Goal: Information Seeking & Learning: Learn about a topic

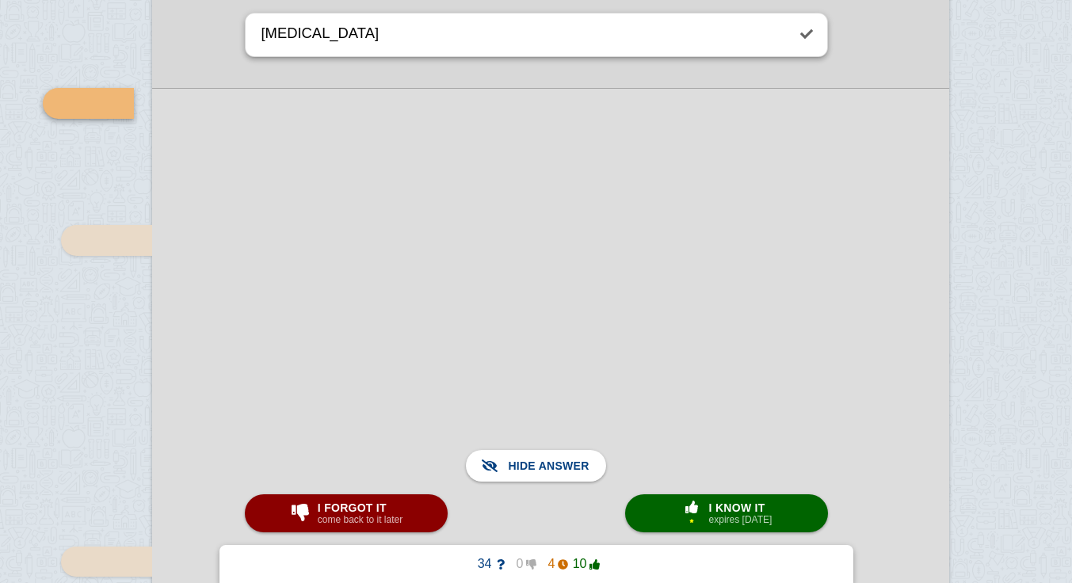
scroll to position [10588, 0]
click at [770, 517] on small "expires [DATE]" at bounding box center [740, 519] width 63 height 11
type textarea "[MEDICAL_DATA]"
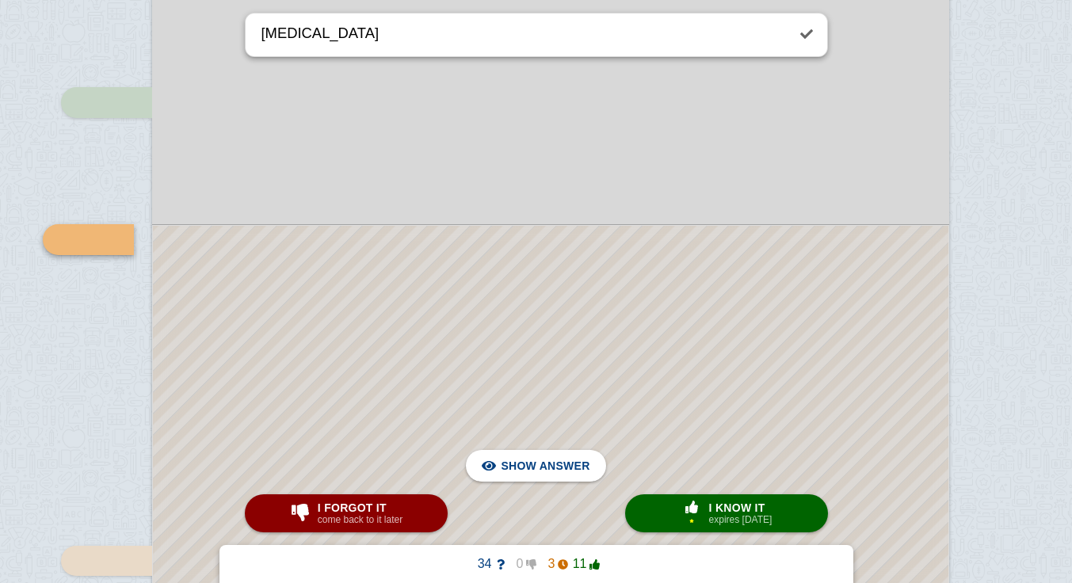
scroll to position [10616, 9]
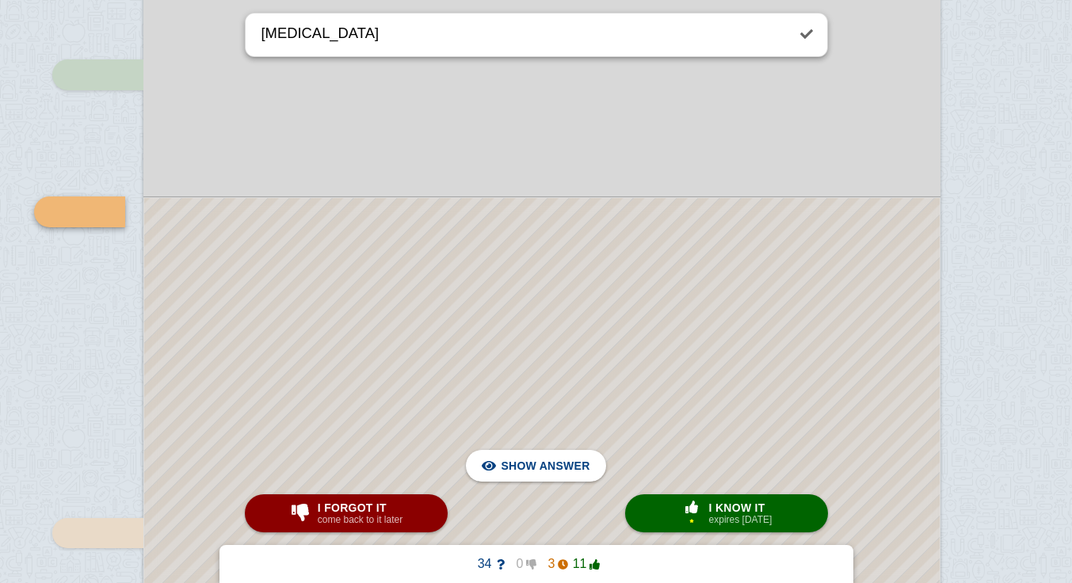
click at [773, 507] on span "I know it" at bounding box center [740, 508] width 63 height 13
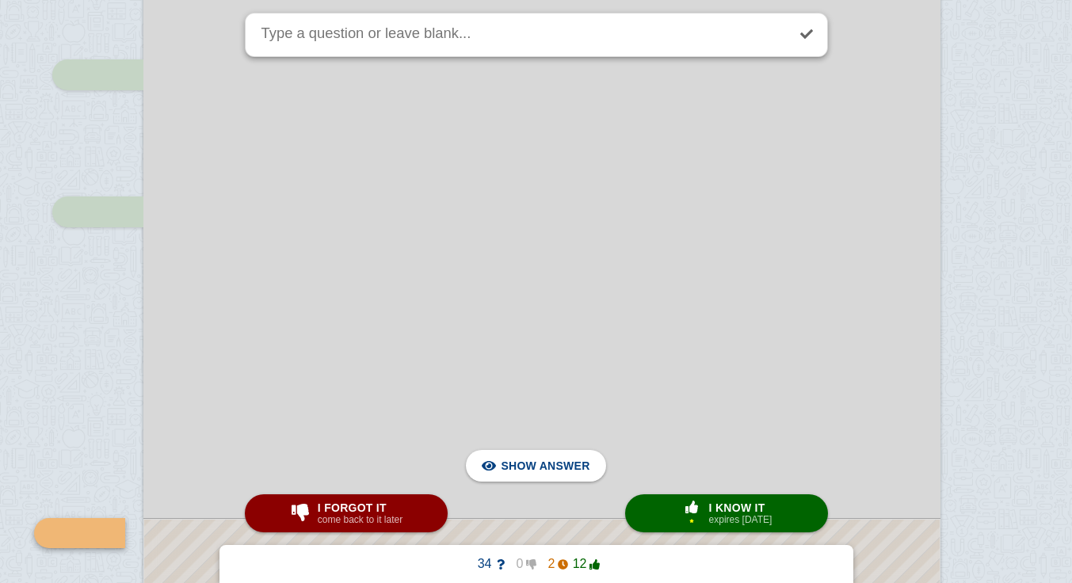
scroll to position [10938, 9]
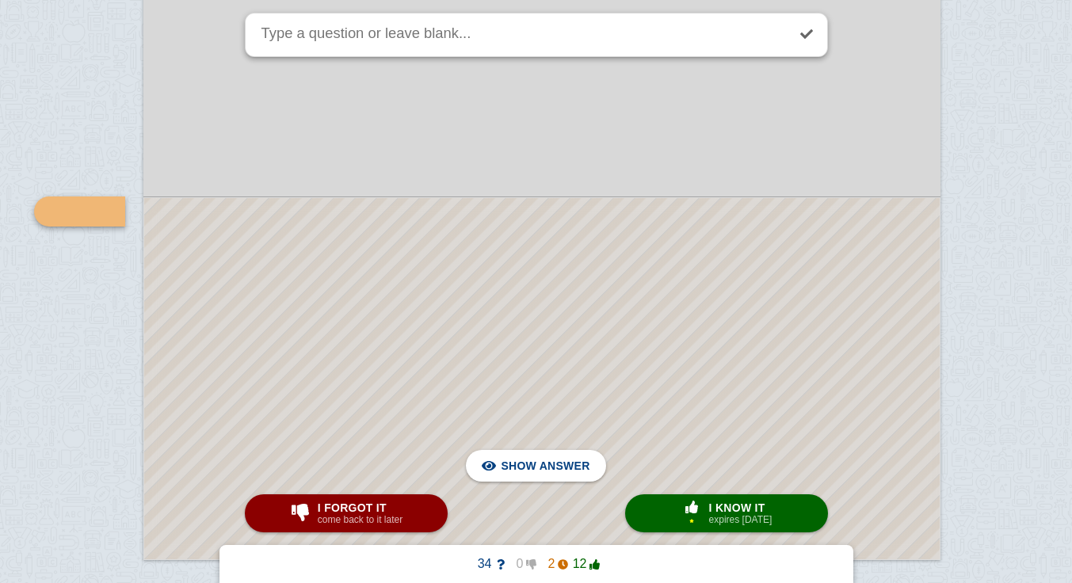
click at [810, 362] on div at bounding box center [542, 378] width 796 height 361
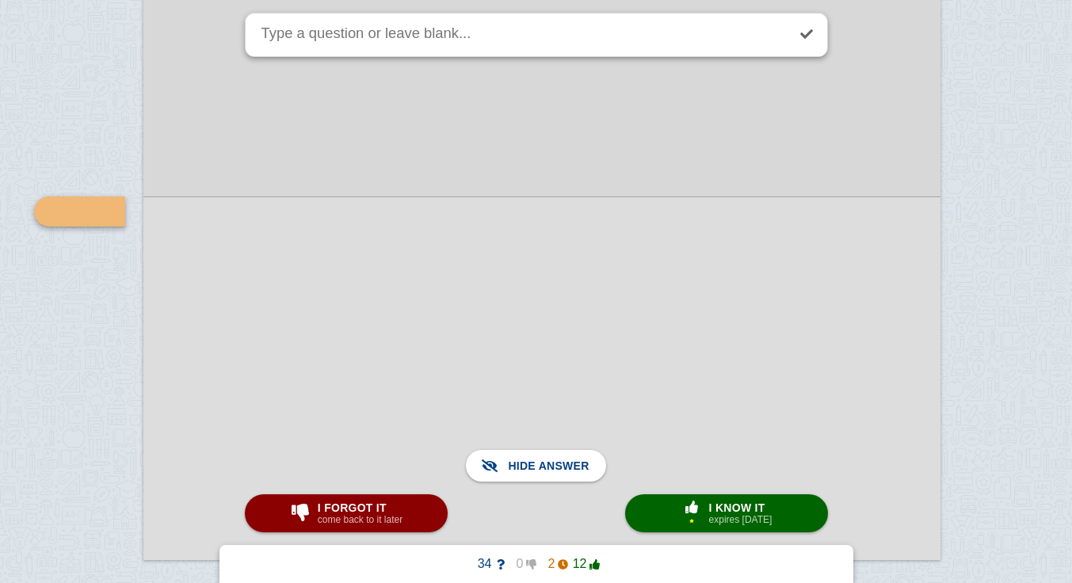
click at [732, 516] on small "expires [DATE]" at bounding box center [740, 519] width 63 height 11
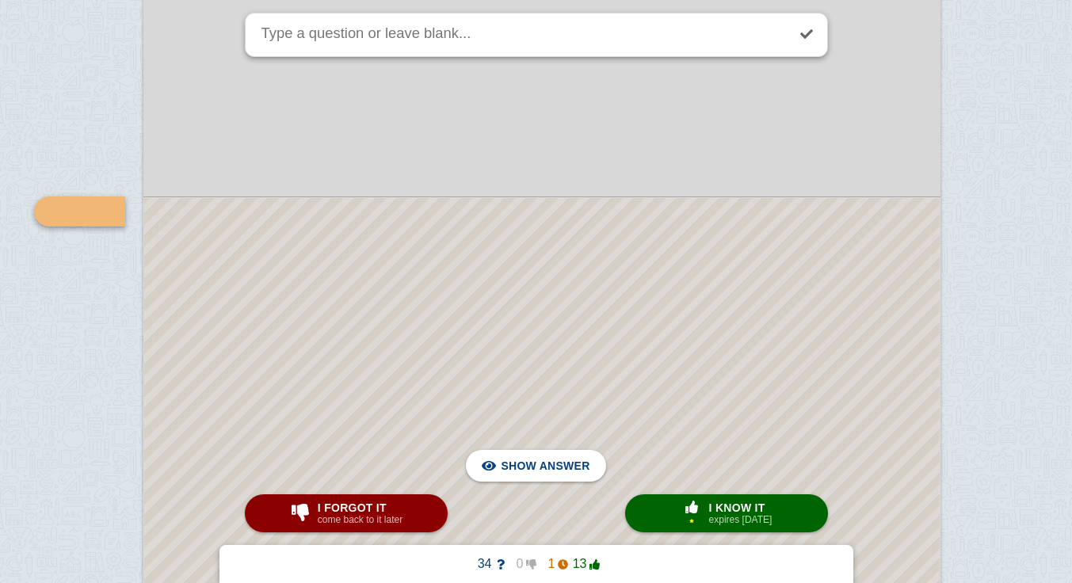
click at [731, 528] on button "× 1 I know it expires [DATE]" at bounding box center [726, 513] width 203 height 38
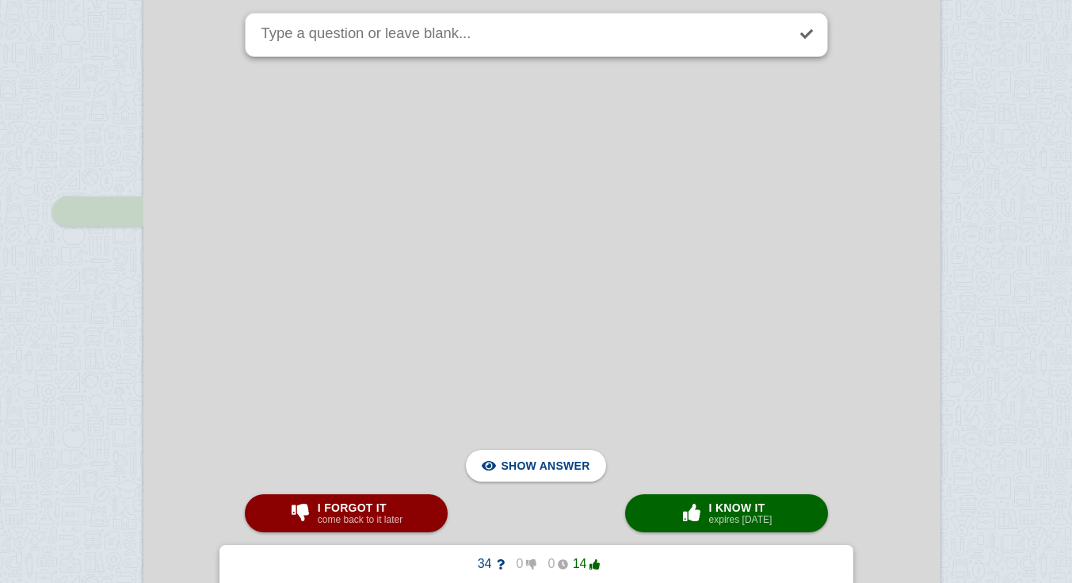
scroll to position [12057, 9]
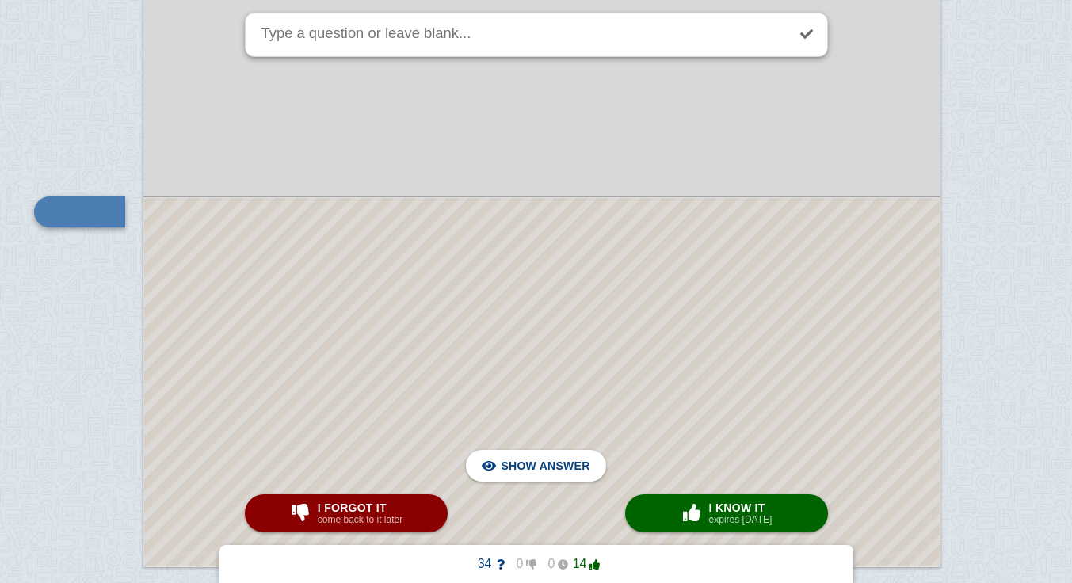
click at [748, 357] on div at bounding box center [542, 382] width 796 height 368
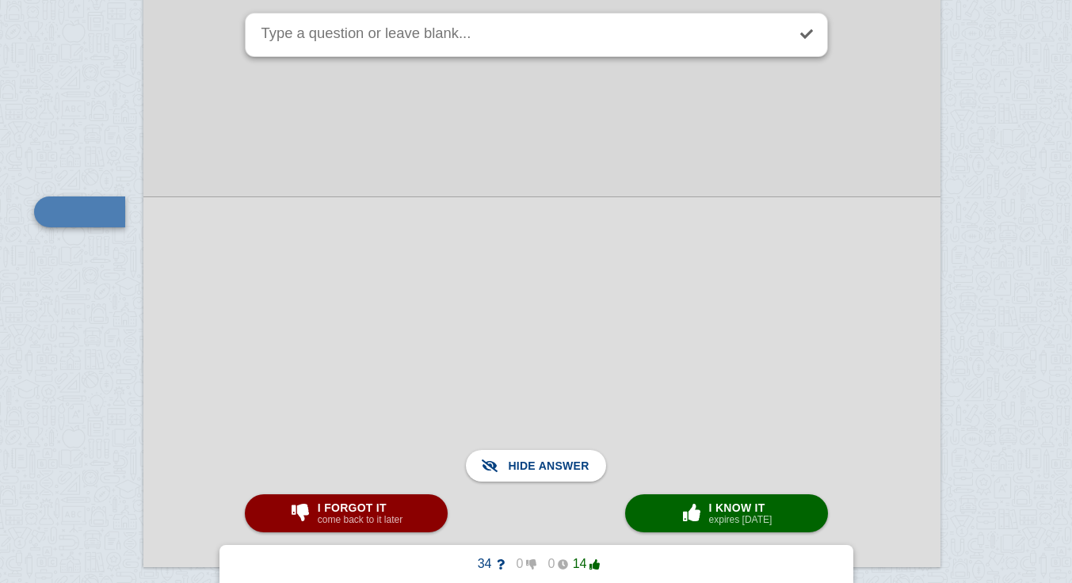
click at [732, 517] on small "expires [DATE]" at bounding box center [740, 519] width 63 height 11
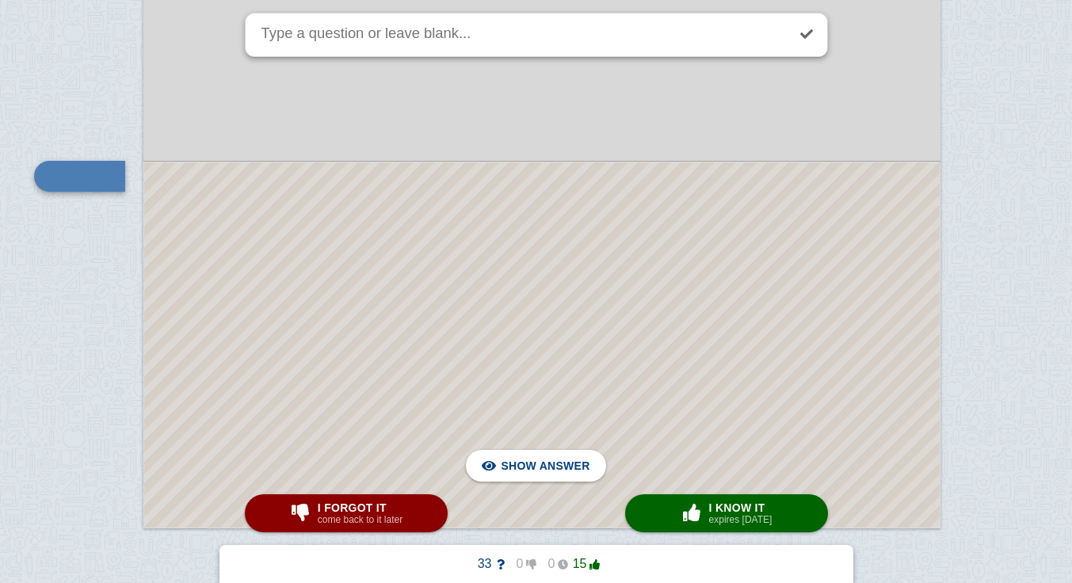
scroll to position [13221, 9]
click at [714, 334] on div at bounding box center [542, 345] width 796 height 365
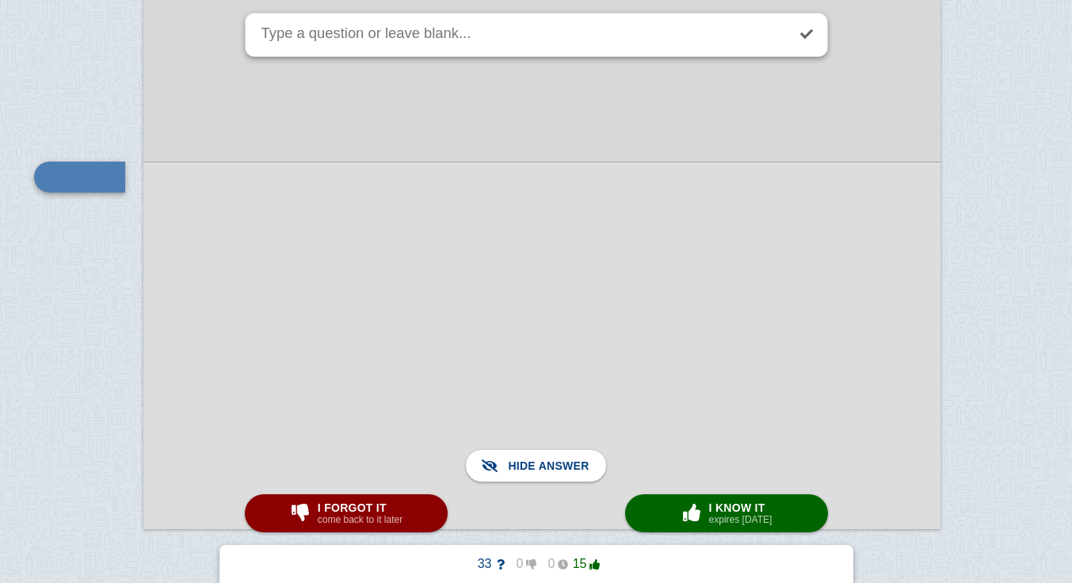
click at [729, 505] on span "I know it" at bounding box center [740, 508] width 63 height 13
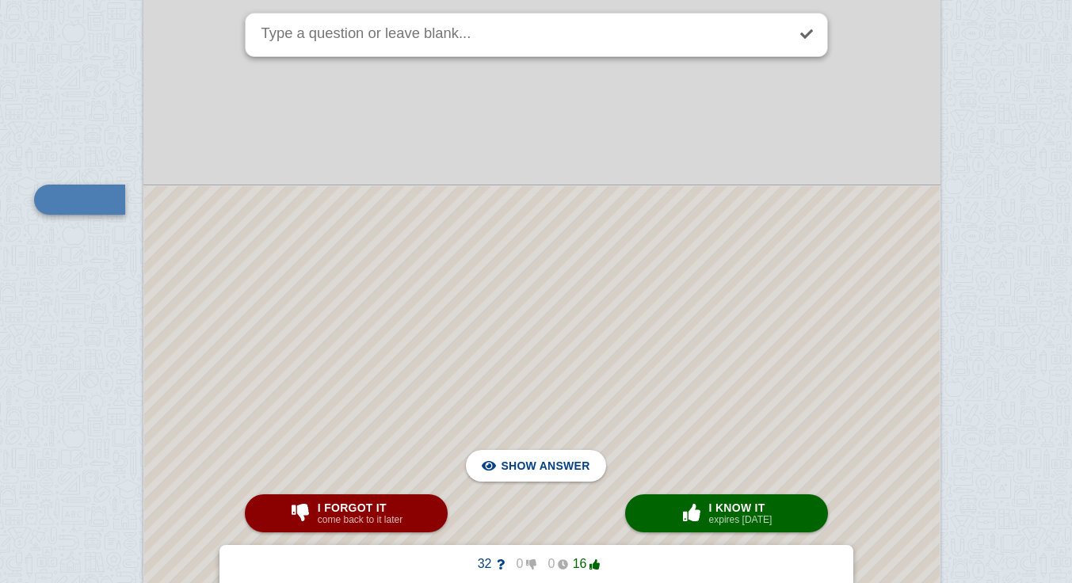
scroll to position [13958, 9]
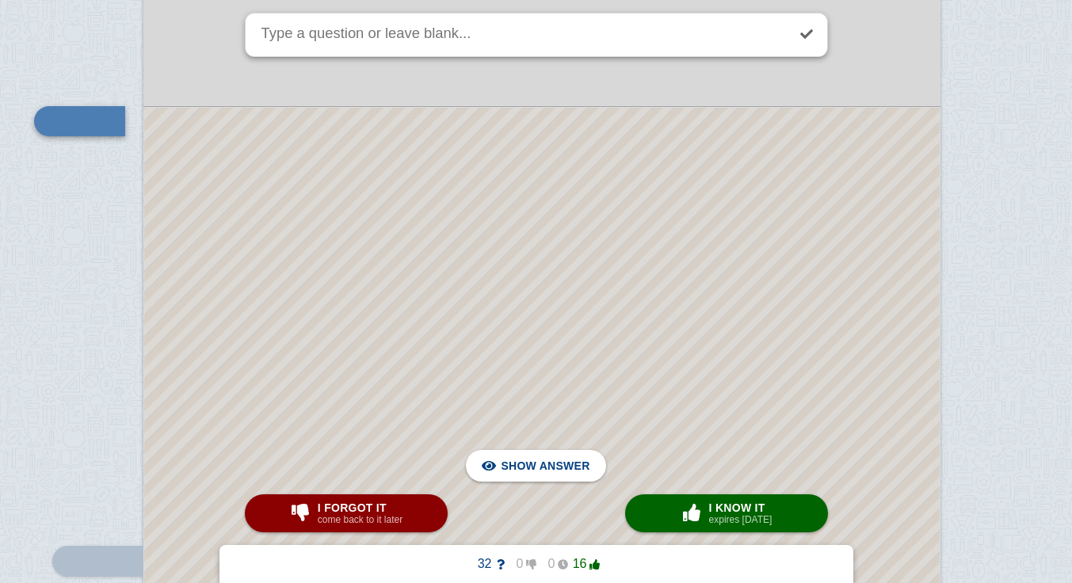
click at [701, 212] on div at bounding box center [542, 512] width 796 height 809
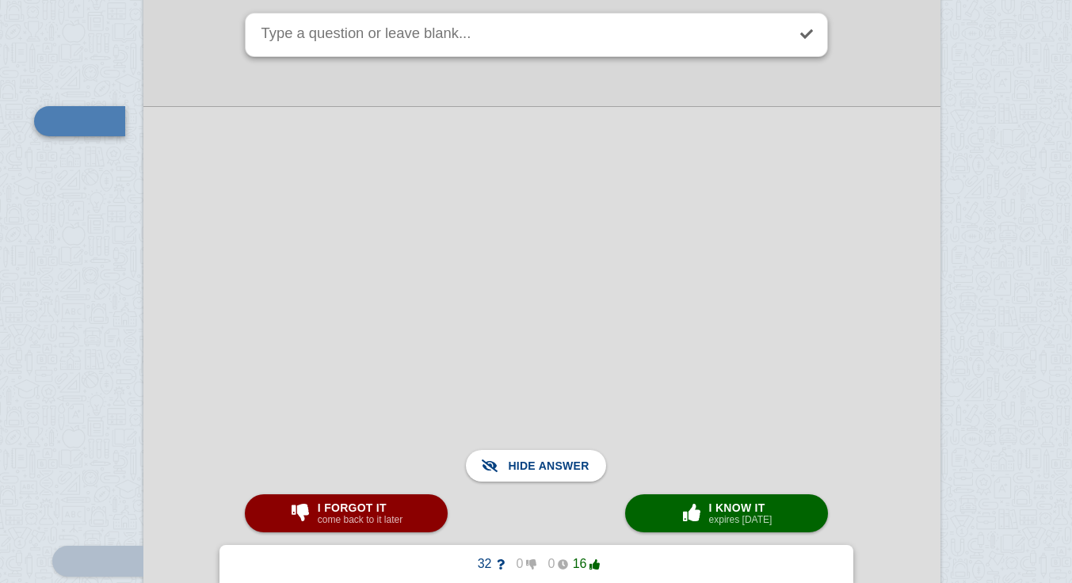
click at [715, 509] on span "I know it" at bounding box center [740, 508] width 63 height 13
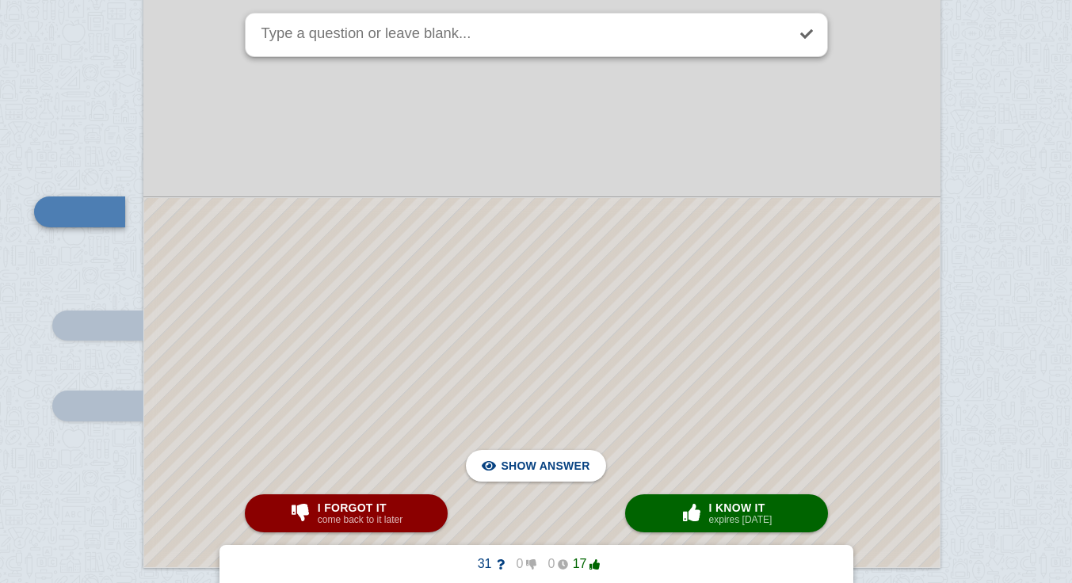
click at [540, 238] on div at bounding box center [542, 382] width 796 height 369
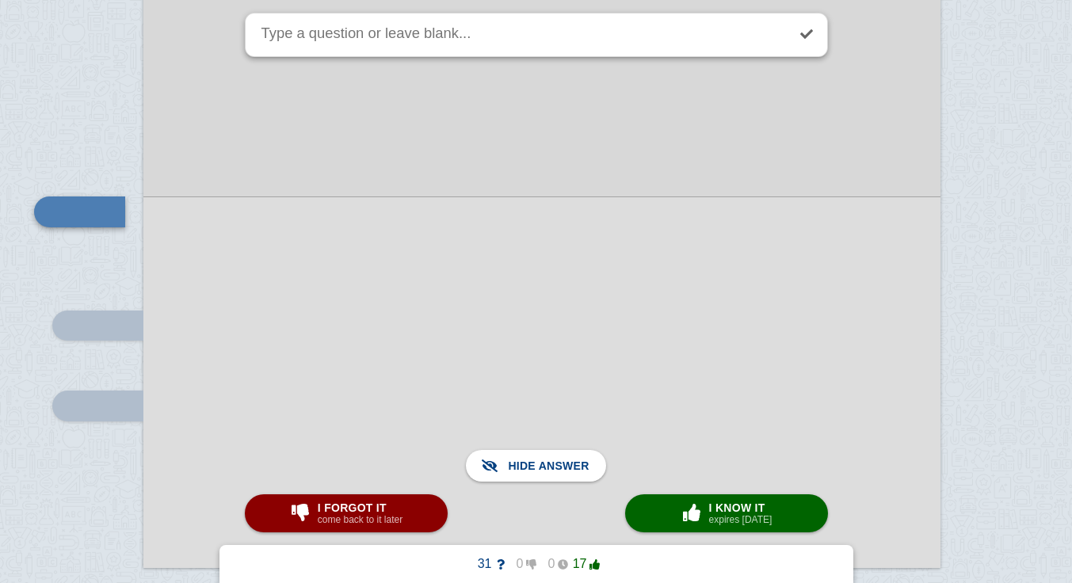
click at [742, 519] on small "expires [DATE]" at bounding box center [740, 519] width 63 height 11
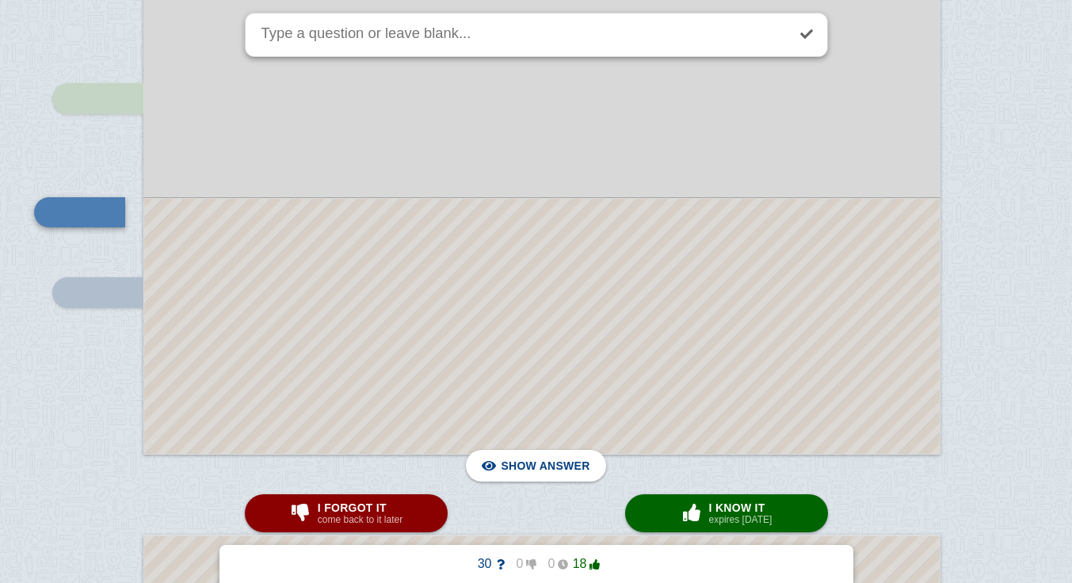
click at [742, 527] on button "× 0 I know it expires [DATE]" at bounding box center [726, 513] width 203 height 38
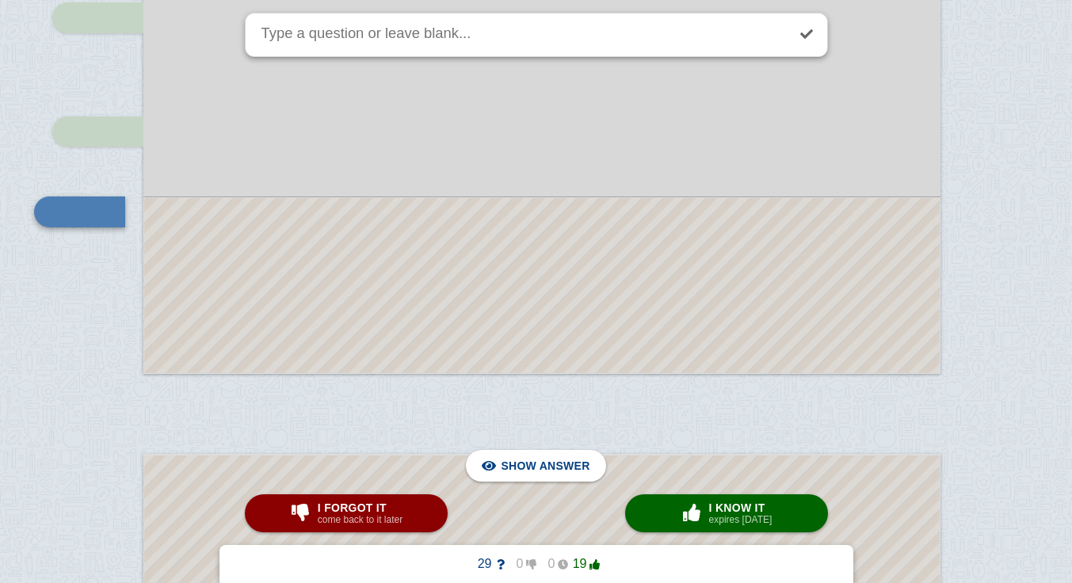
click at [742, 524] on small "expires [DATE]" at bounding box center [740, 519] width 63 height 11
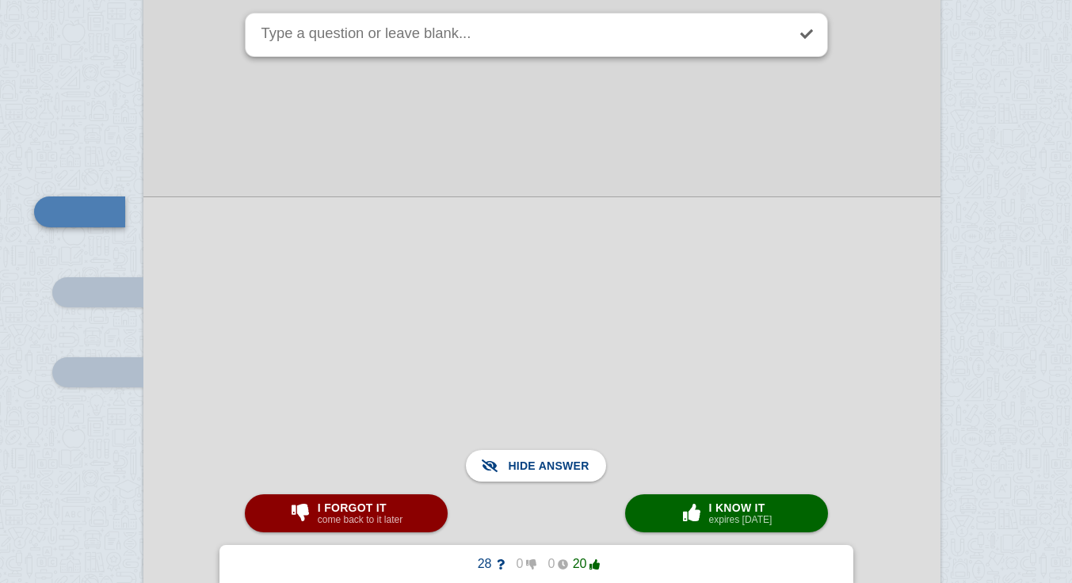
click at [790, 518] on button "× 0 I know it expires [DATE]" at bounding box center [726, 513] width 203 height 38
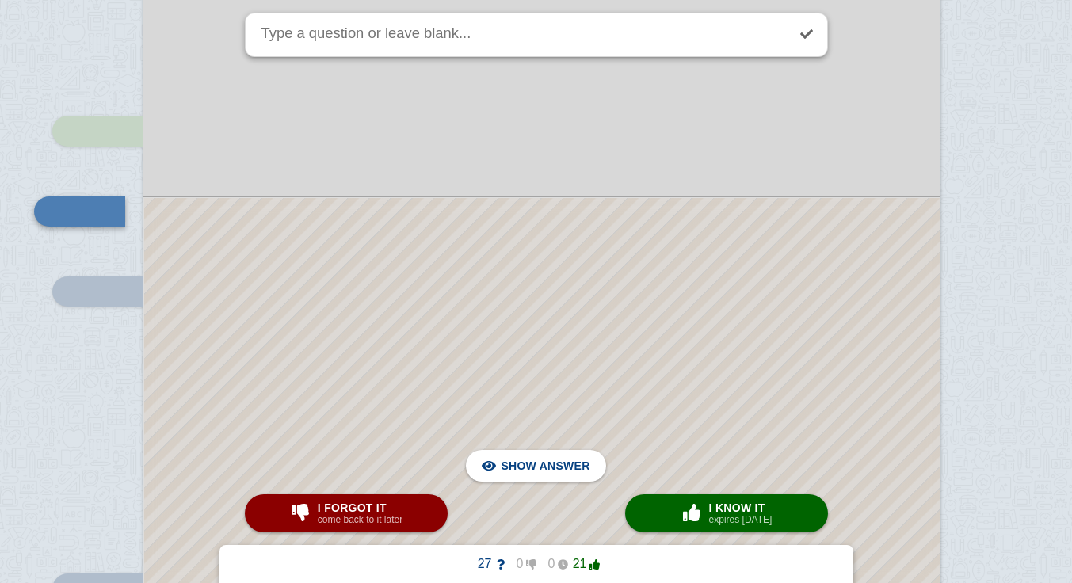
click at [779, 518] on button "× 0 I know it expires [DATE]" at bounding box center [726, 513] width 203 height 38
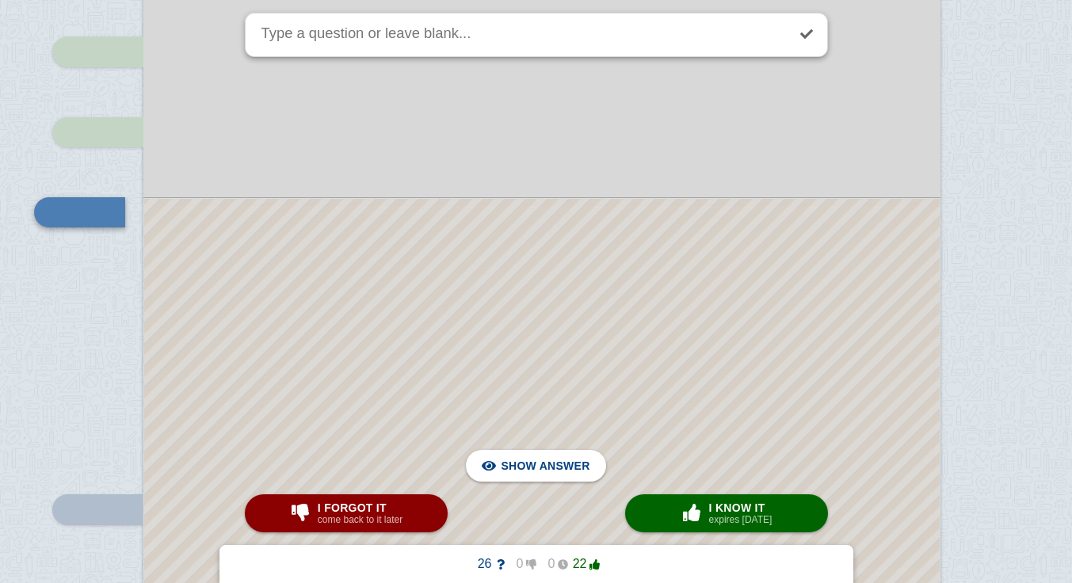
click at [776, 519] on button "× 0 I know it expires [DATE]" at bounding box center [726, 513] width 203 height 38
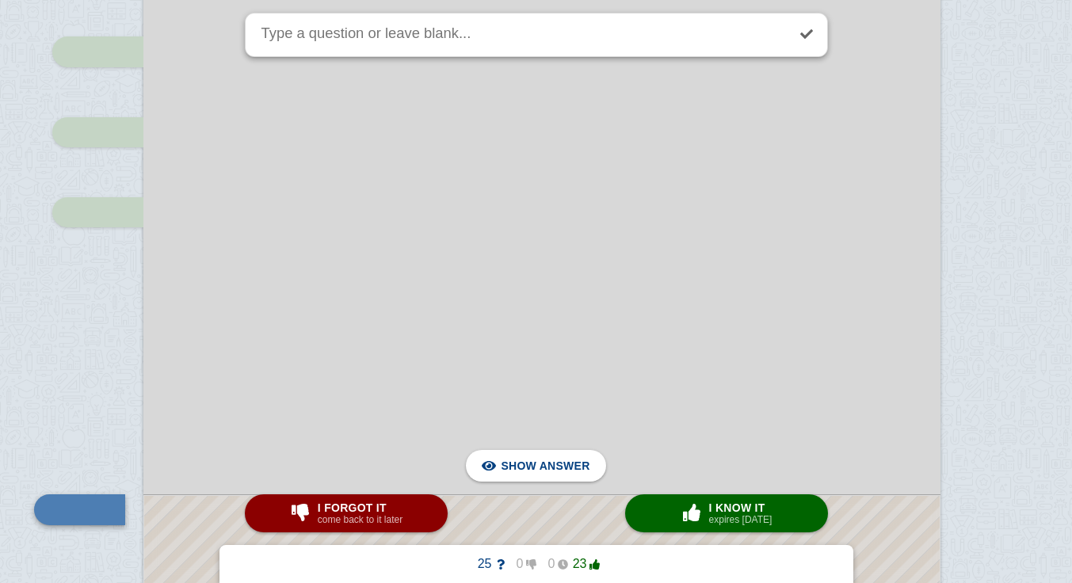
scroll to position [15439, 9]
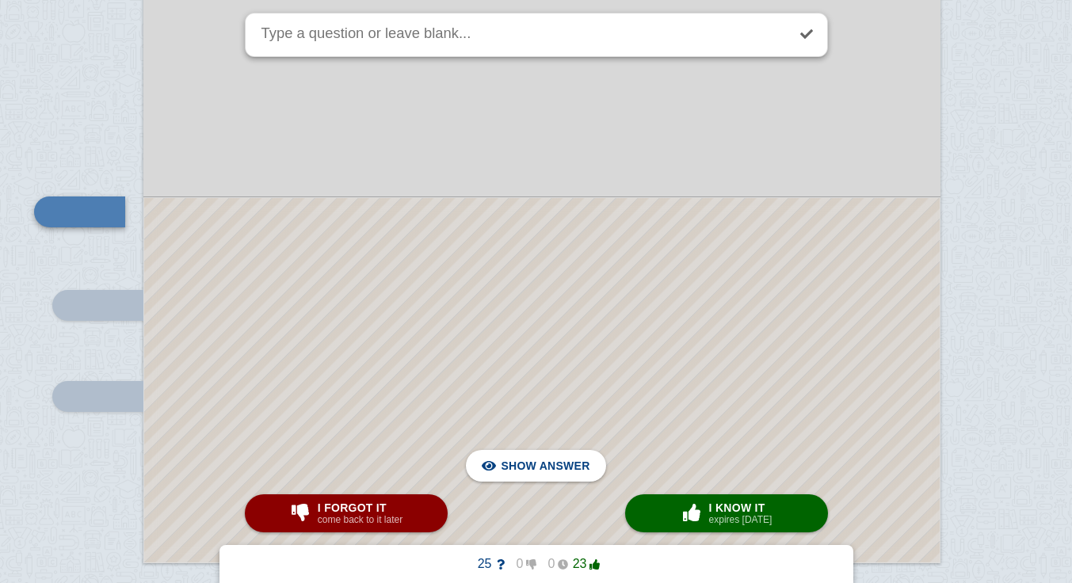
click at [727, 259] on div at bounding box center [542, 380] width 796 height 364
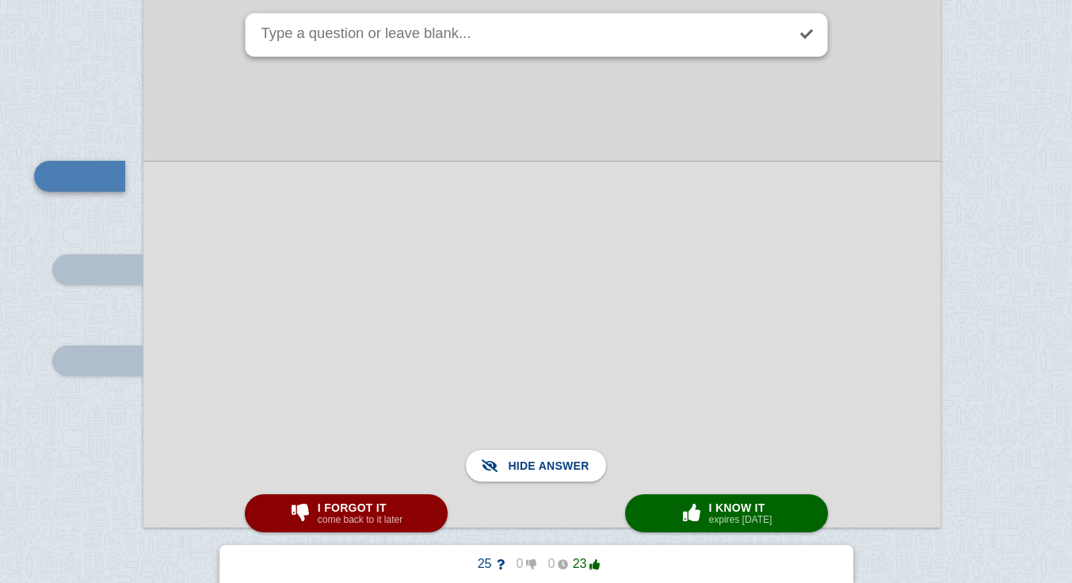
scroll to position [15473, 9]
click at [680, 512] on span "button" at bounding box center [691, 513] width 29 height 21
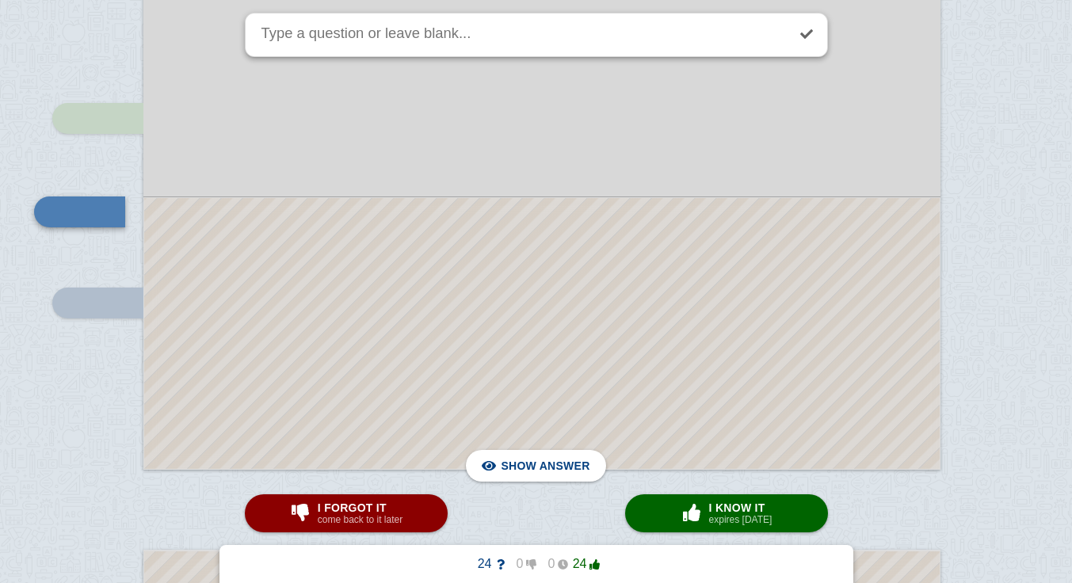
click at [678, 520] on button "× 0 I know it expires [DATE]" at bounding box center [726, 513] width 203 height 38
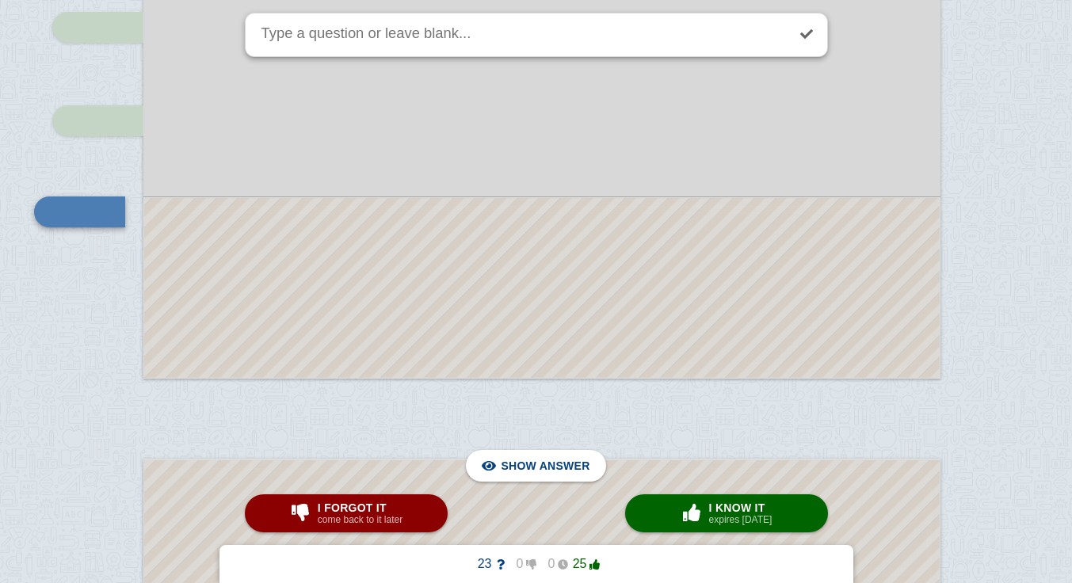
click at [679, 522] on span "button" at bounding box center [691, 513] width 29 height 21
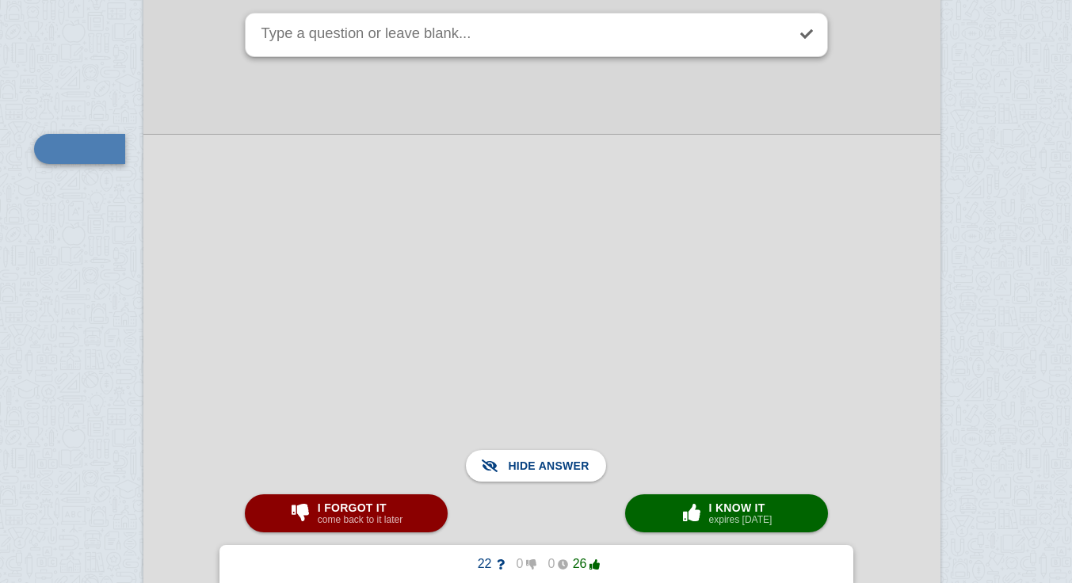
scroll to position [16151, 9]
click at [687, 517] on span "button" at bounding box center [691, 512] width 25 height 17
type textarea "no LAG time,"
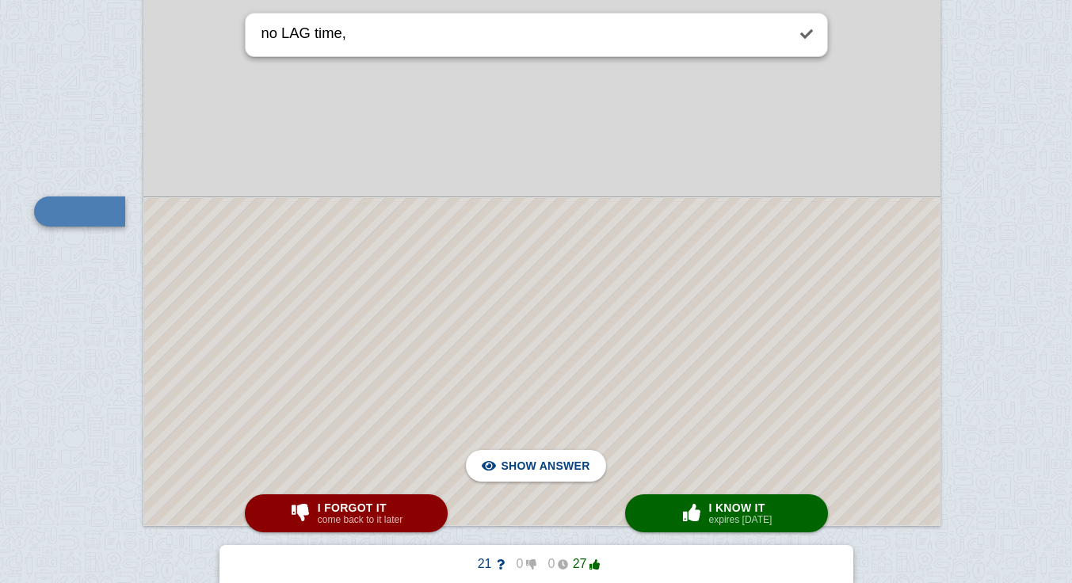
click at [764, 334] on div at bounding box center [542, 361] width 796 height 327
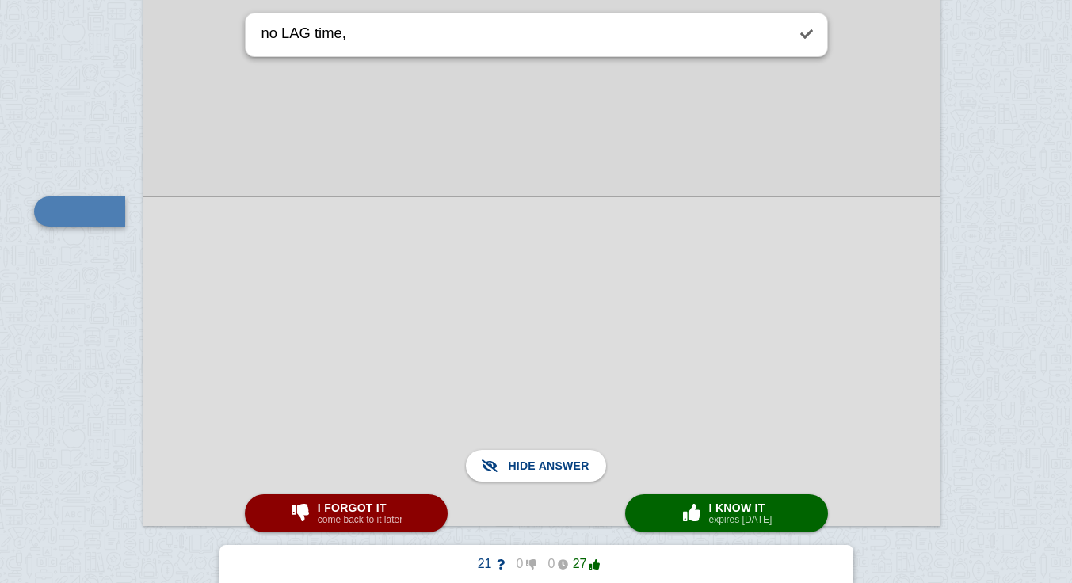
click at [755, 521] on small "expires [DATE]" at bounding box center [740, 519] width 63 height 11
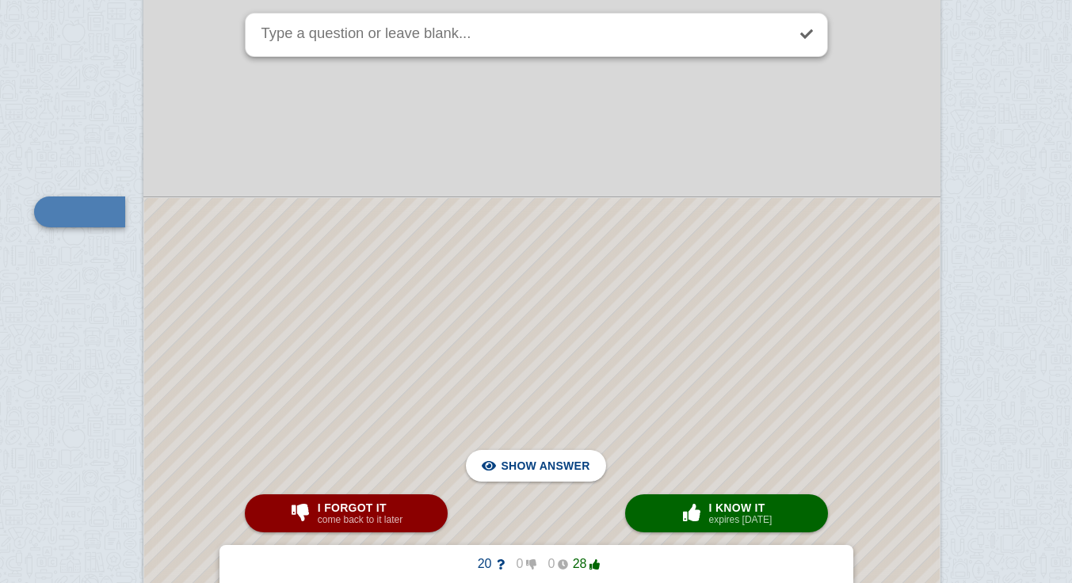
click at [657, 334] on div at bounding box center [542, 587] width 796 height 778
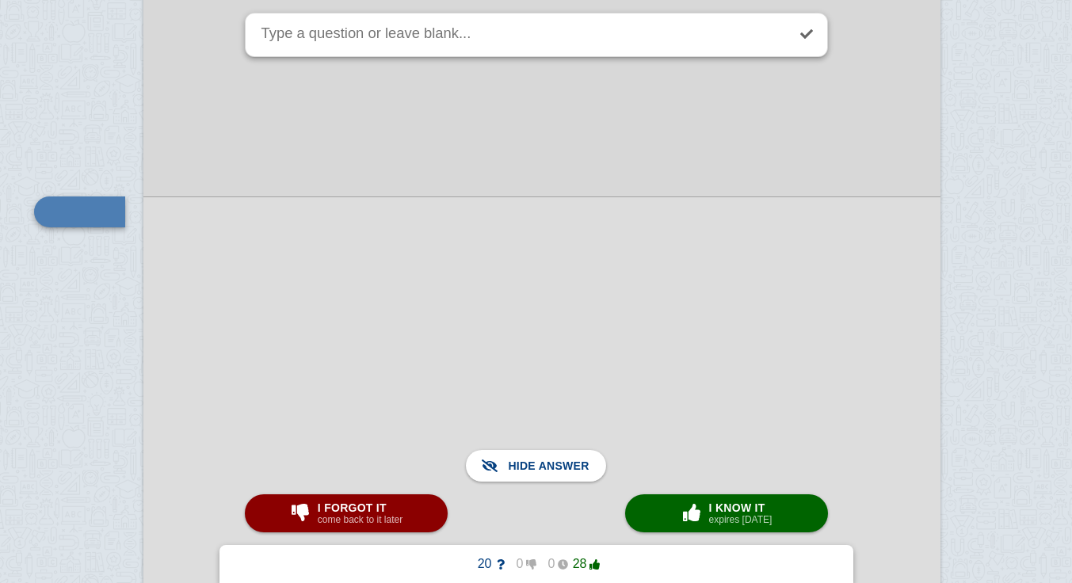
click at [780, 510] on button "× 0 I know it expires [DATE]" at bounding box center [726, 513] width 203 height 38
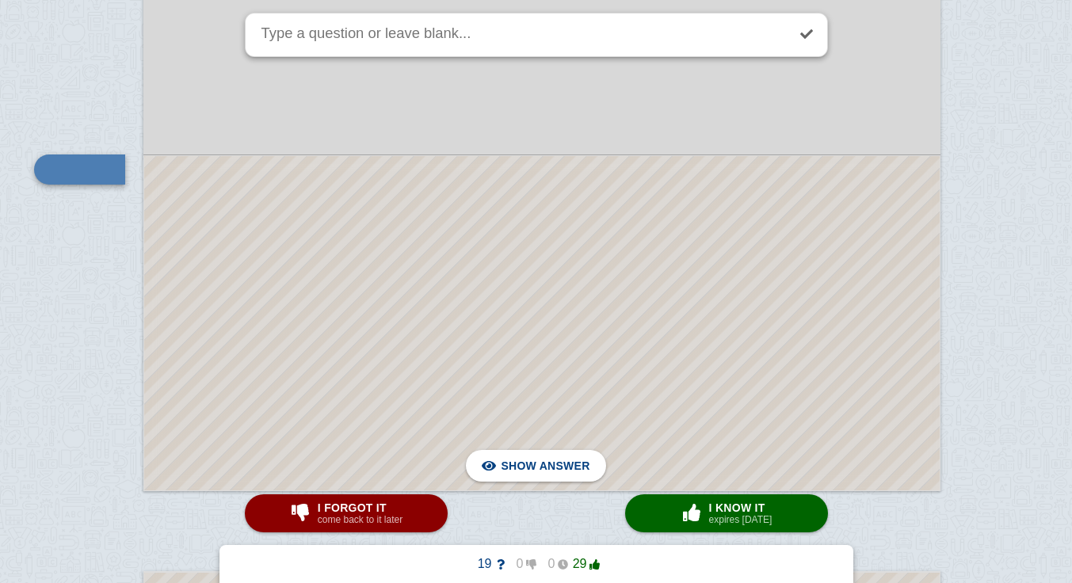
scroll to position [17763, 9]
click at [807, 359] on div at bounding box center [542, 323] width 796 height 334
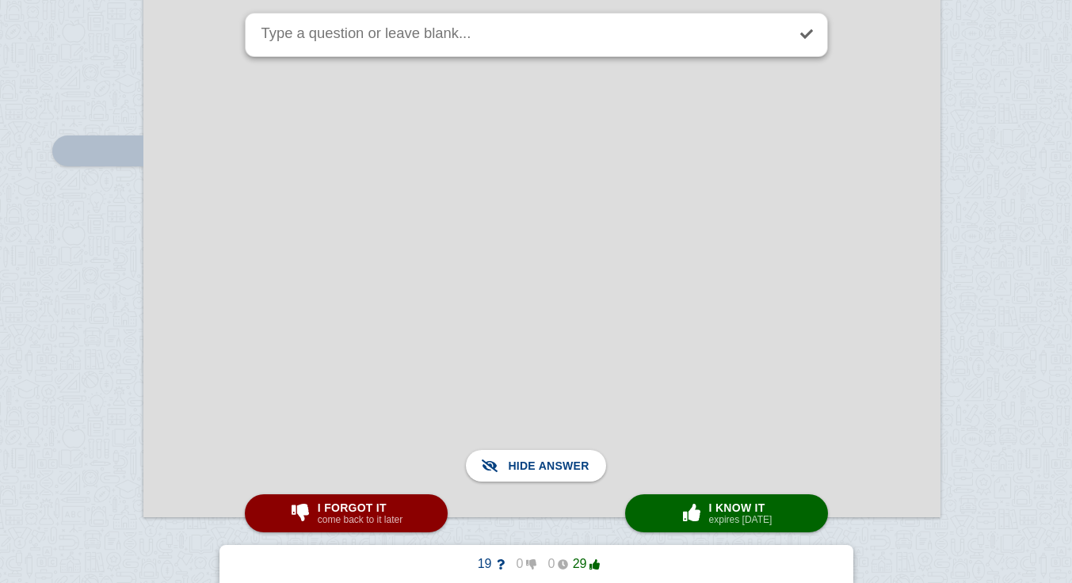
scroll to position [18890, 9]
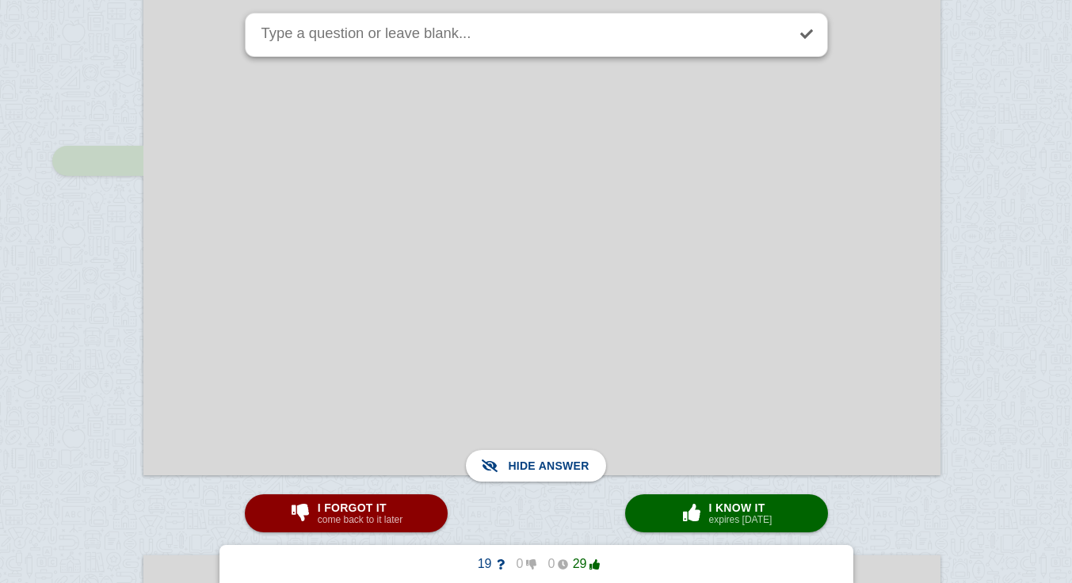
scroll to position [16649, 9]
click at [727, 518] on small "expires [DATE]" at bounding box center [740, 519] width 63 height 11
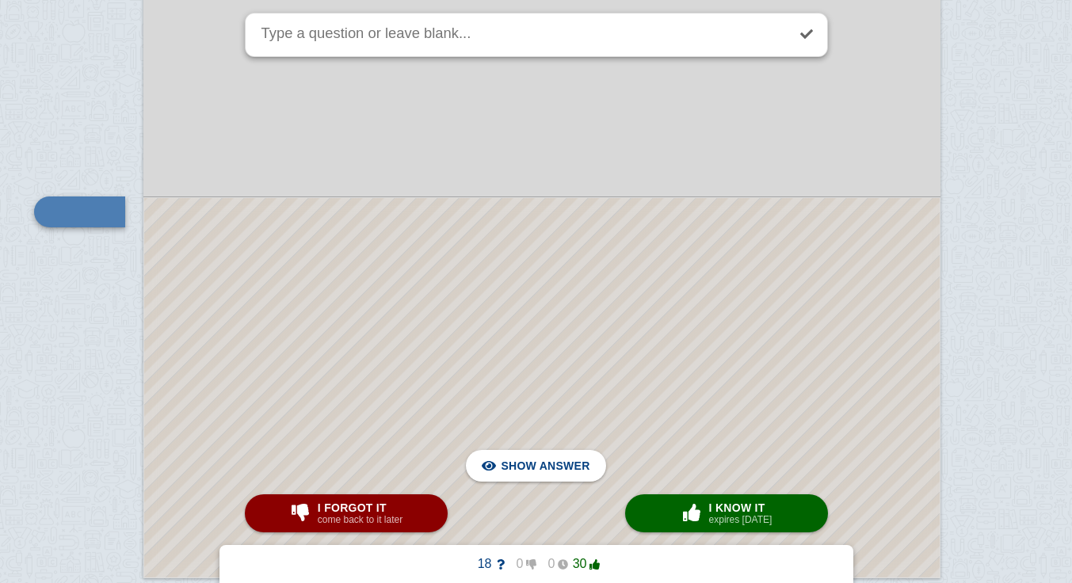
click at [677, 422] on div at bounding box center [542, 388] width 796 height 380
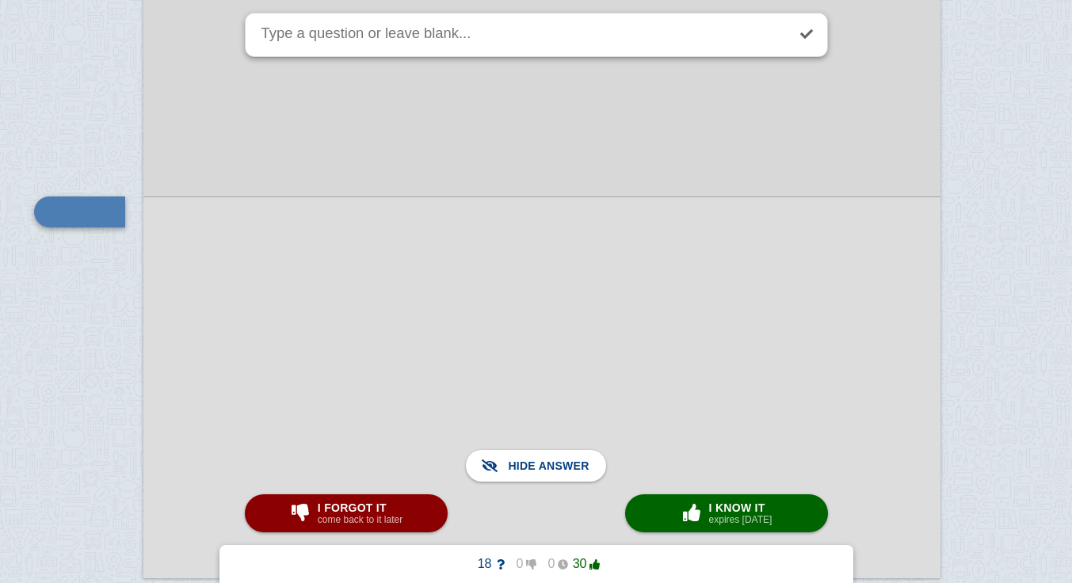
click at [720, 521] on small "expires [DATE]" at bounding box center [740, 519] width 63 height 11
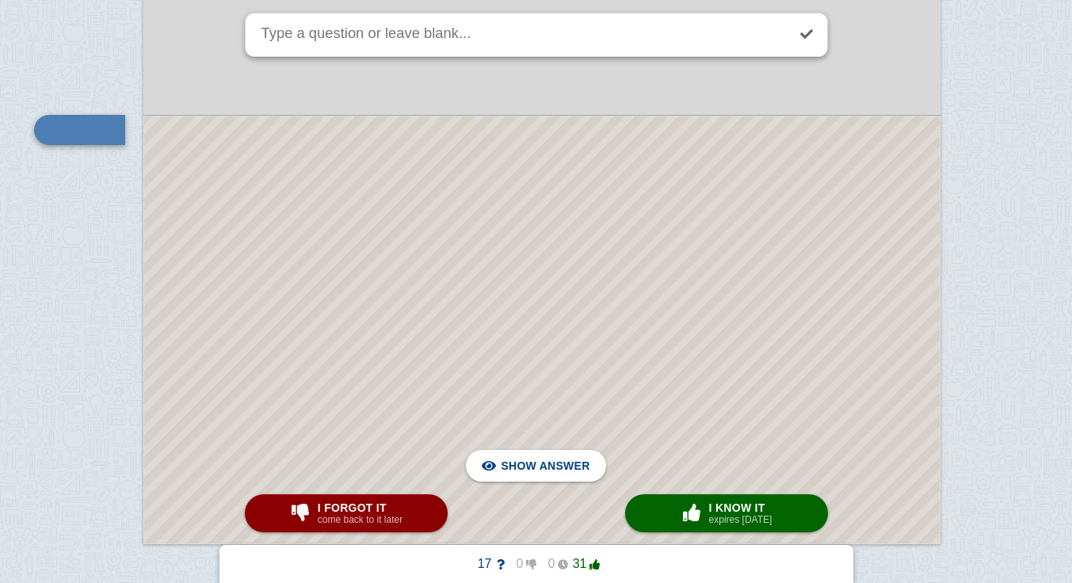
scroll to position [19935, 9]
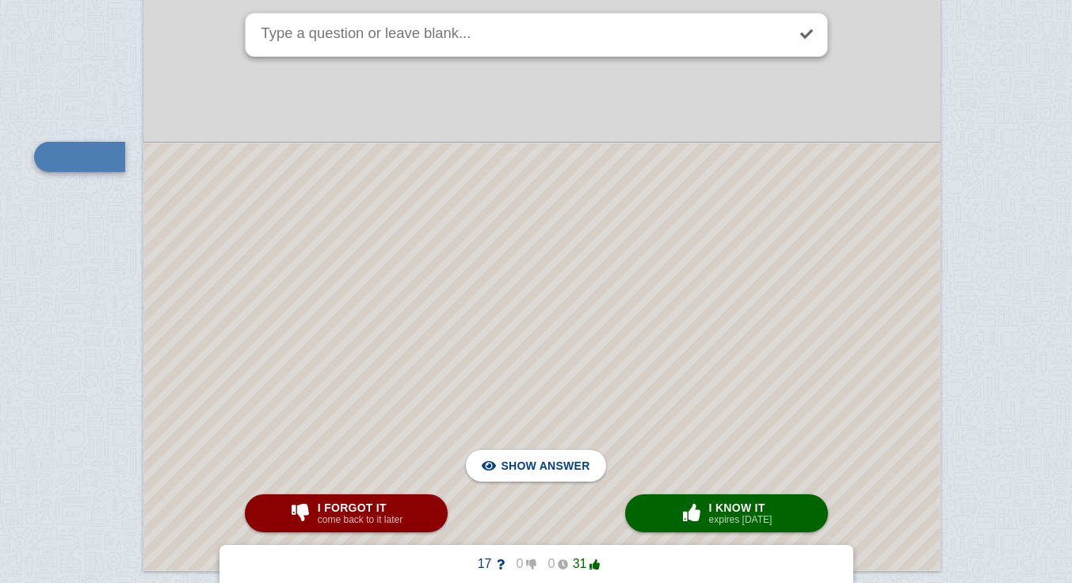
click at [560, 331] on div at bounding box center [542, 356] width 796 height 427
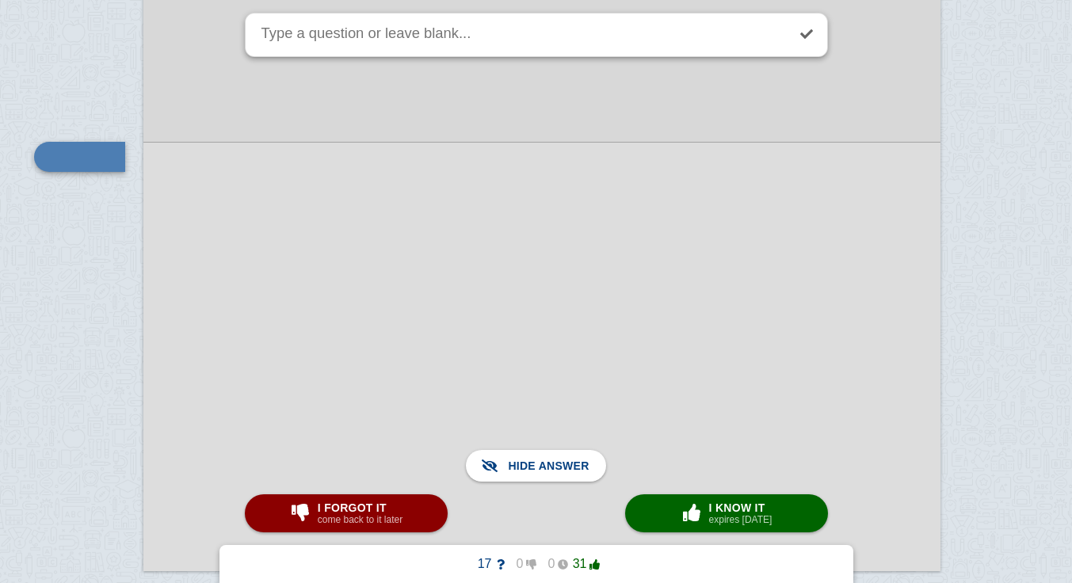
click at [690, 524] on span "button" at bounding box center [691, 513] width 29 height 21
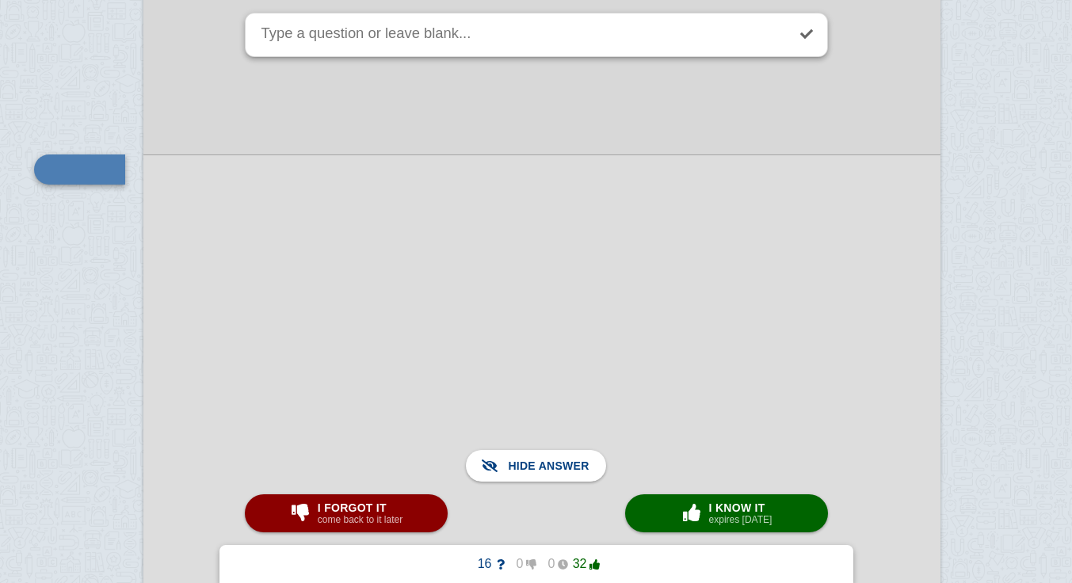
scroll to position [20648, 9]
click at [708, 521] on div "× 0 I know it expires [DATE]" at bounding box center [726, 513] width 98 height 25
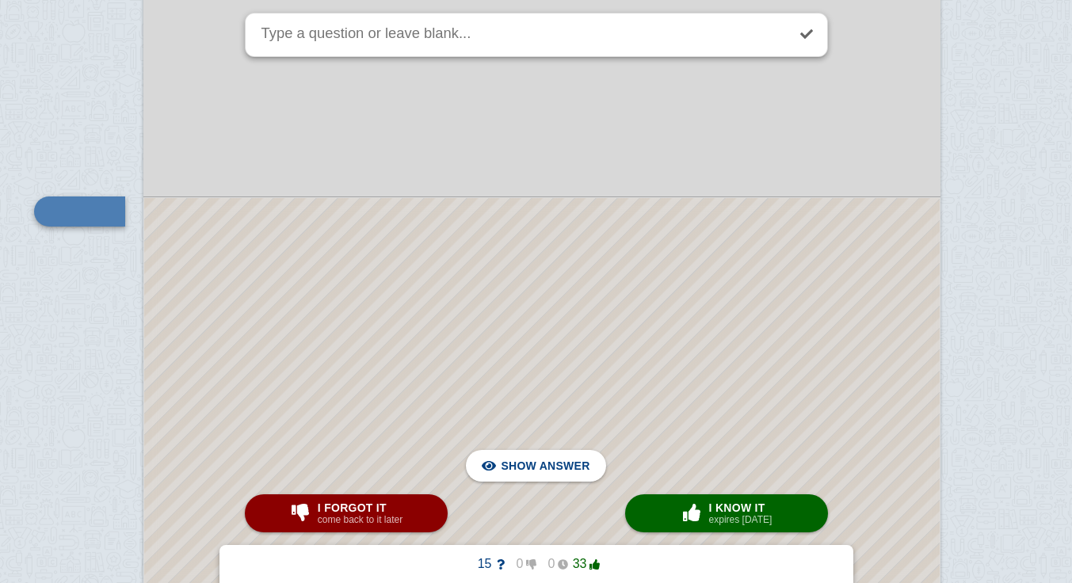
click at [722, 399] on div at bounding box center [542, 391] width 796 height 387
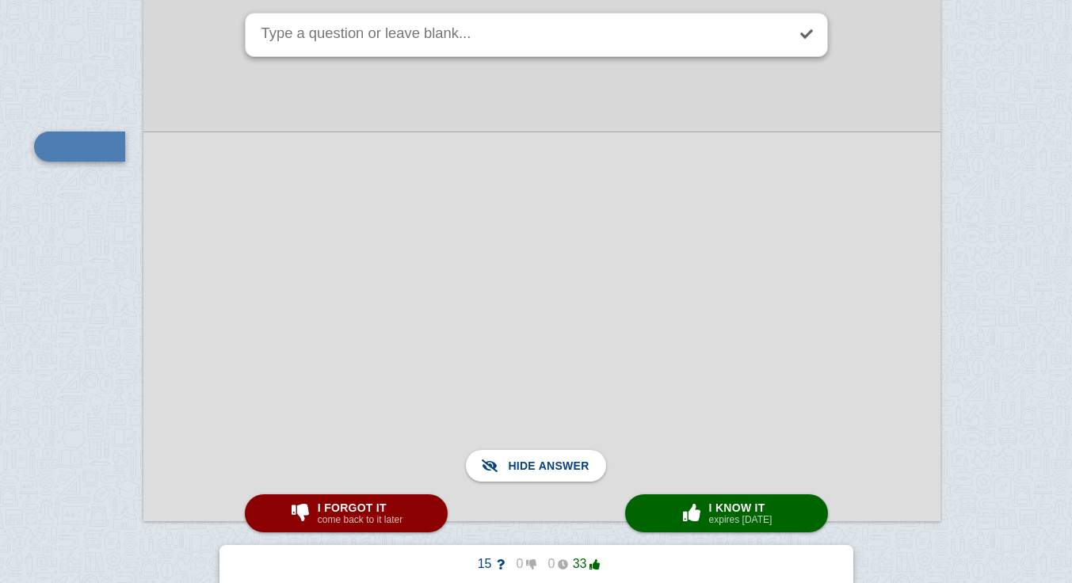
scroll to position [21110, 9]
click at [719, 521] on small "expires [DATE]" at bounding box center [740, 519] width 63 height 11
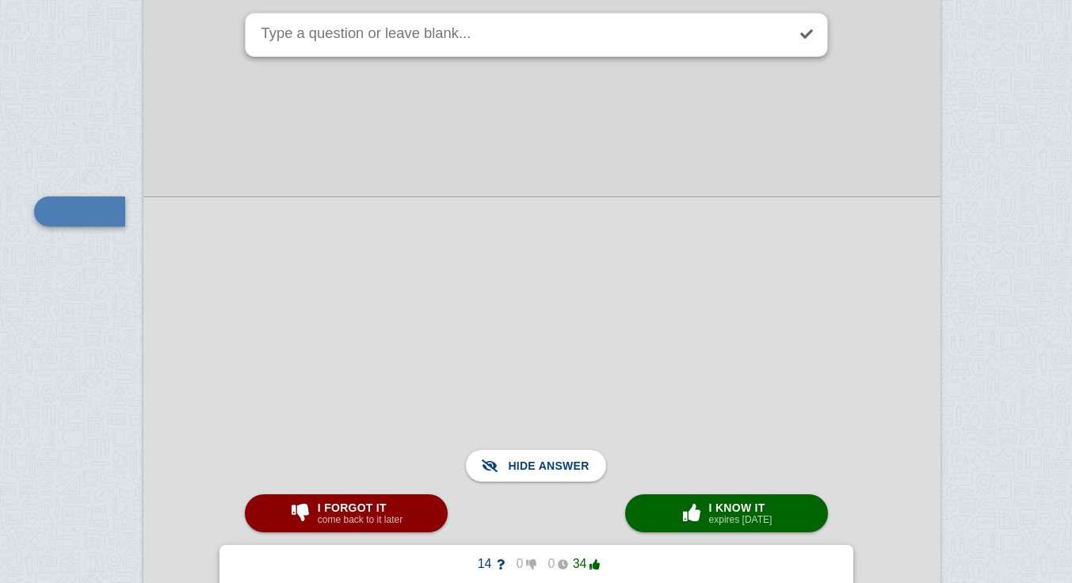
click at [716, 517] on small "expires [DATE]" at bounding box center [740, 519] width 63 height 11
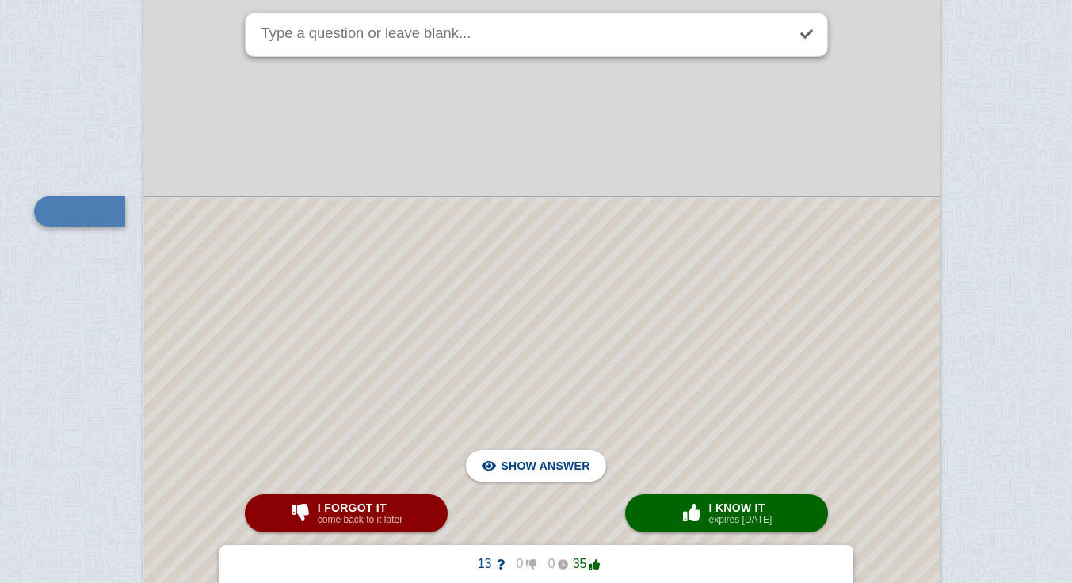
click at [700, 395] on div at bounding box center [542, 410] width 796 height 425
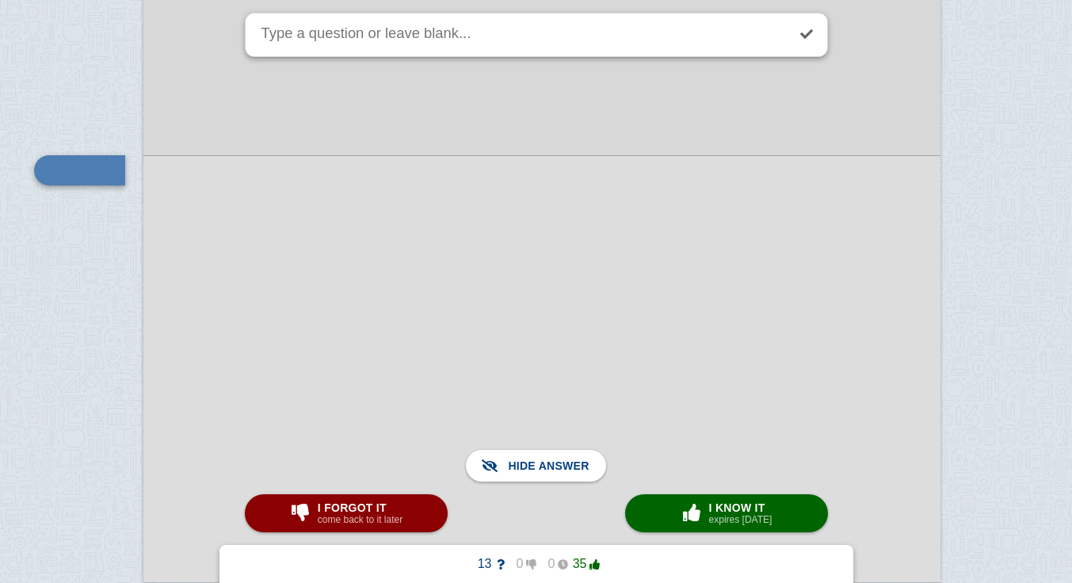
scroll to position [22184, 9]
